Goal: Browse casually

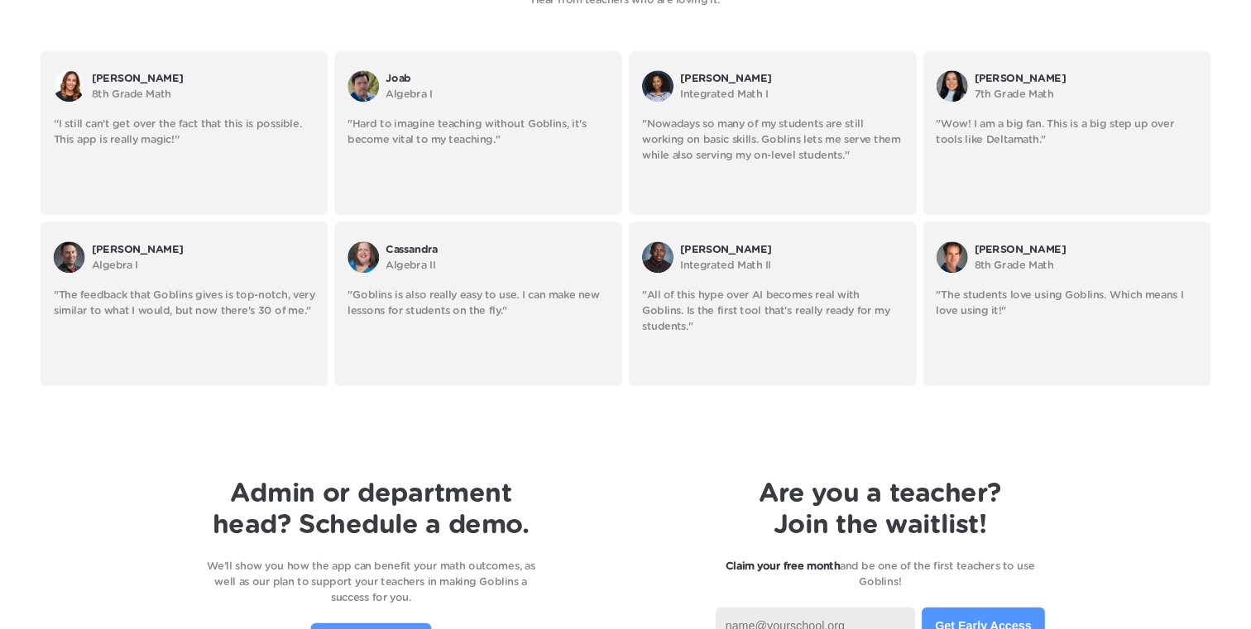
scroll to position [3019, 0]
